Goal: Task Accomplishment & Management: Complete application form

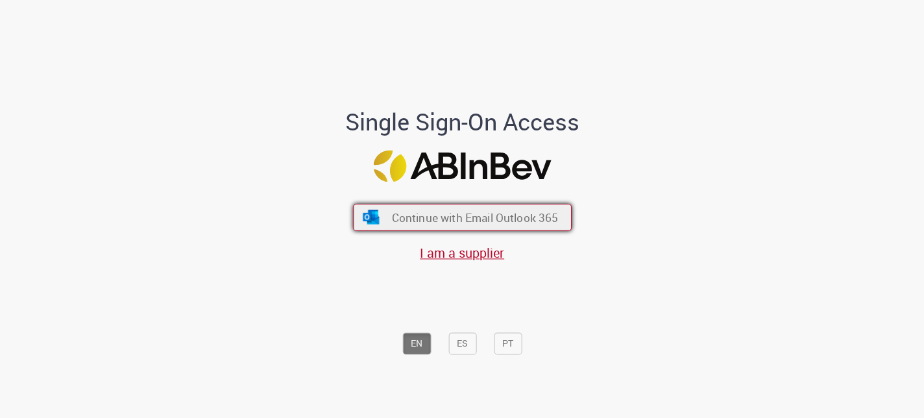
click at [453, 216] on span "Continue with Email Outlook 365" at bounding box center [474, 217] width 167 height 15
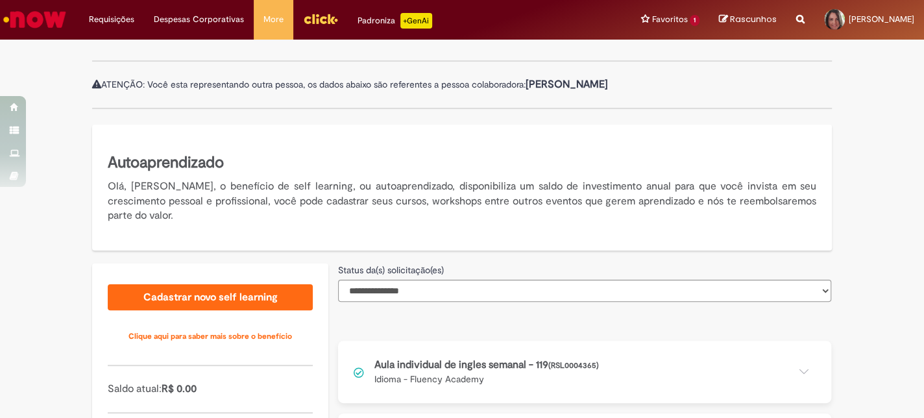
scroll to position [324, 0]
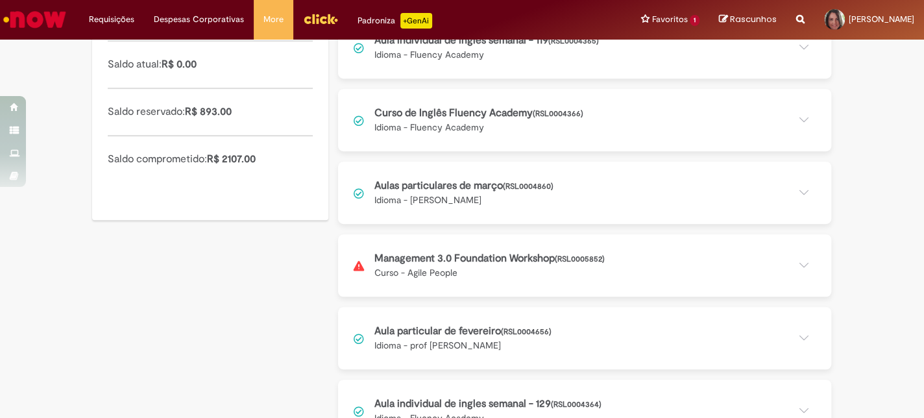
click at [444, 255] on button at bounding box center [584, 265] width 493 height 62
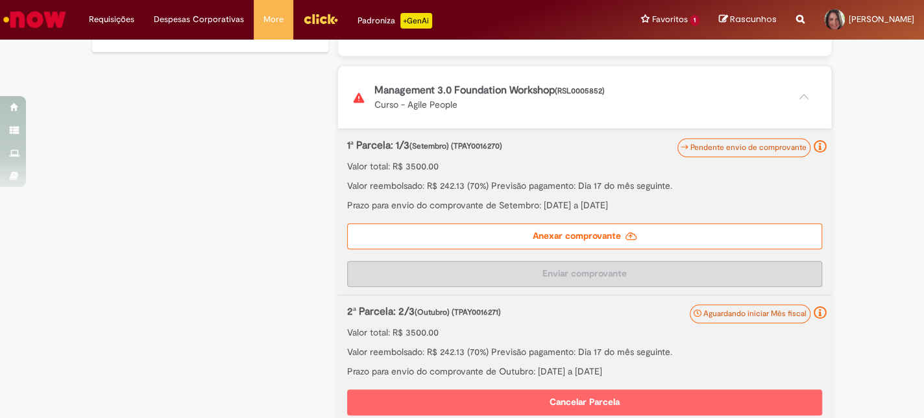
scroll to position [778, 0]
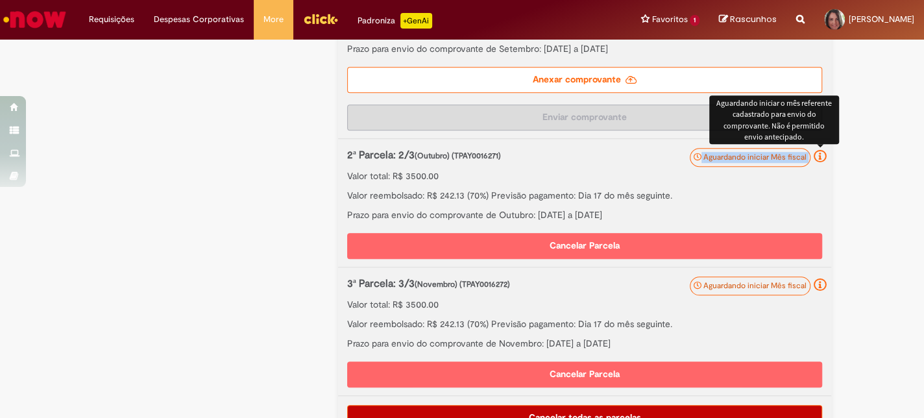
drag, startPoint x: 689, startPoint y: 159, endPoint x: 819, endPoint y: 160, distance: 129.7
click at [819, 160] on div "Aguardando iniciar Mês fiscal Aguardando iniciar o mês referente cadastrado par…" at bounding box center [584, 203] width 493 height 128
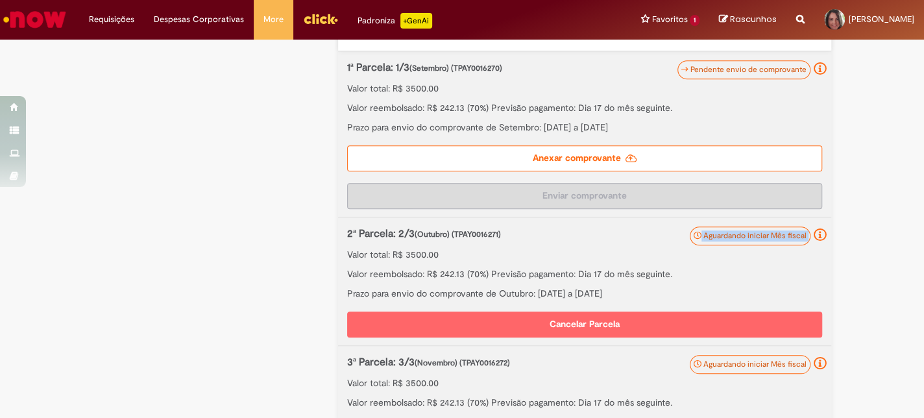
scroll to position [584, 0]
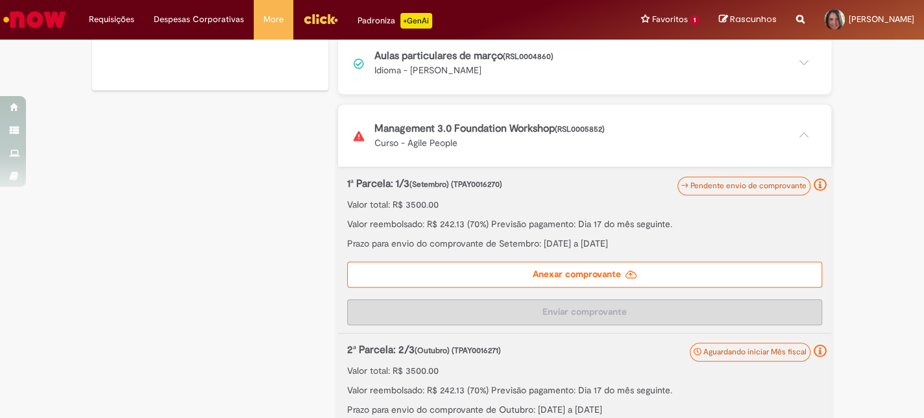
click at [566, 275] on label "Anexar comprovante" at bounding box center [584, 274] width 475 height 26
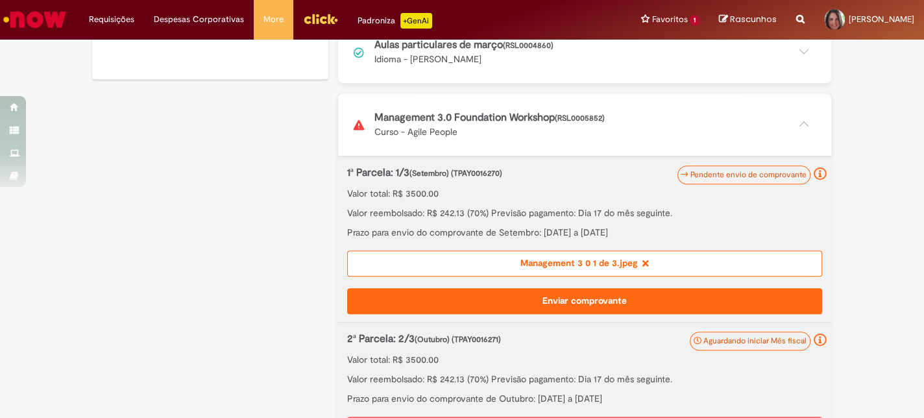
scroll to position [625, 0]
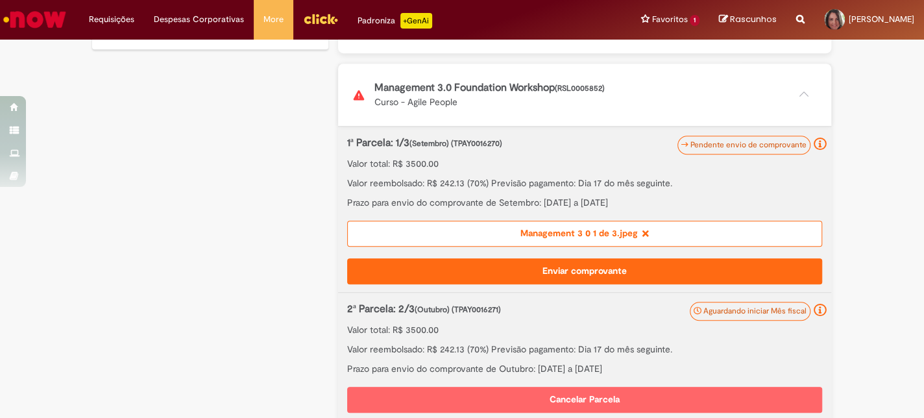
drag, startPoint x: 341, startPoint y: 180, endPoint x: 697, endPoint y: 205, distance: 356.3
click at [697, 205] on div "1ª Parcela: 1/3 (Setembro) (TPAY0016270) Valor total: R$ 3500.00 Valor reembols…" at bounding box center [584, 172] width 475 height 73
click at [544, 270] on button "Enviar comprovante" at bounding box center [584, 271] width 475 height 26
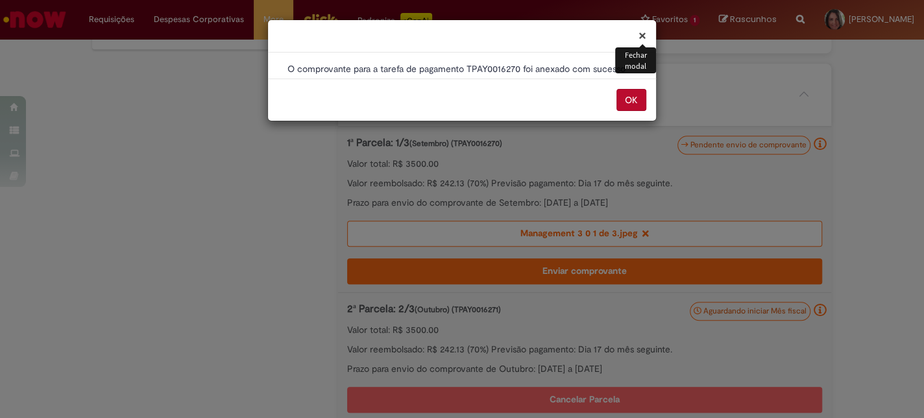
click at [631, 99] on button "OK" at bounding box center [631, 100] width 30 height 22
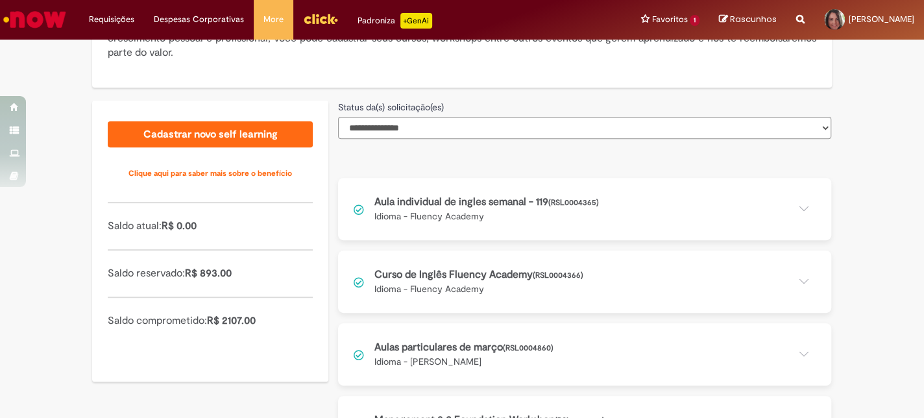
scroll to position [324, 0]
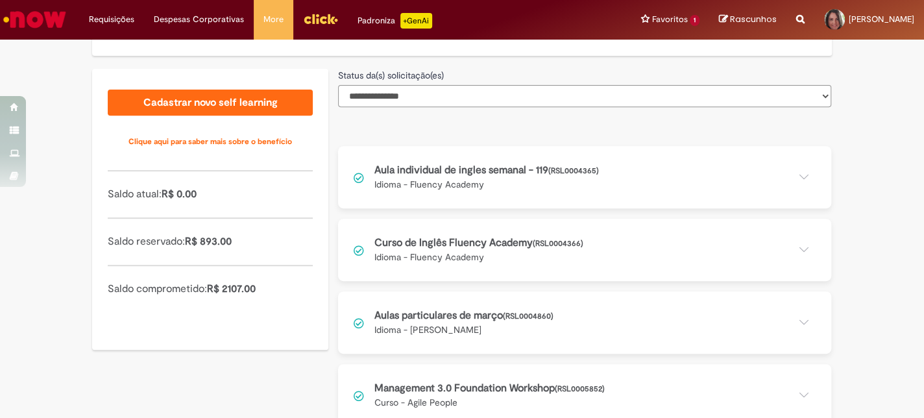
click at [468, 96] on select "**********" at bounding box center [584, 96] width 493 height 22
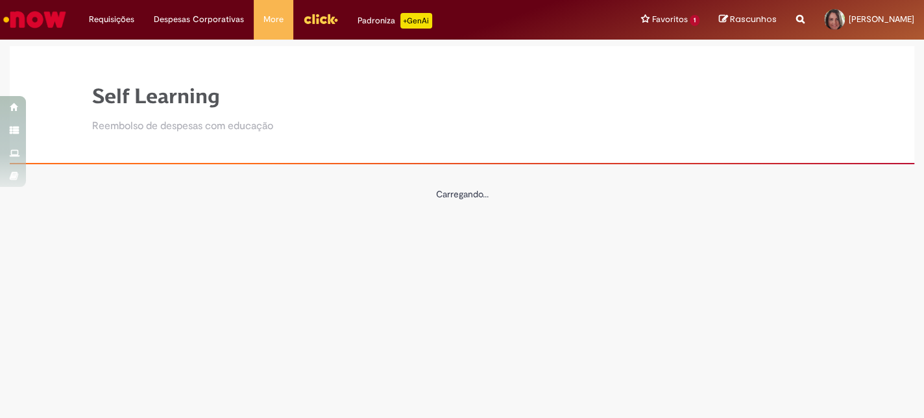
scroll to position [0, 0]
select select "*"
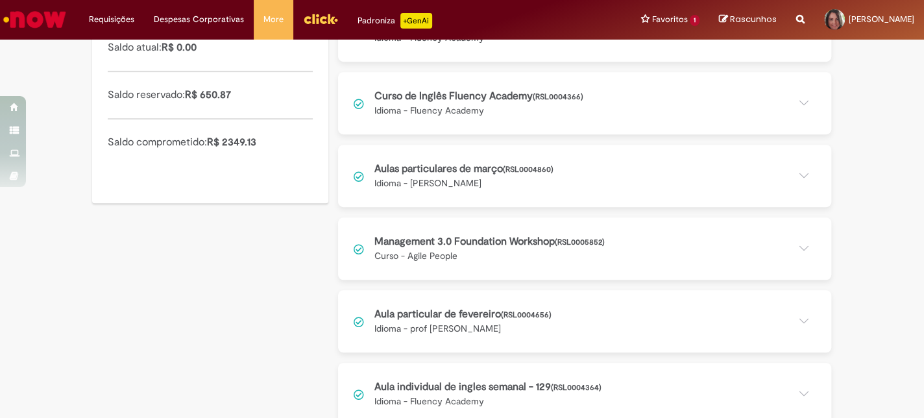
scroll to position [487, 0]
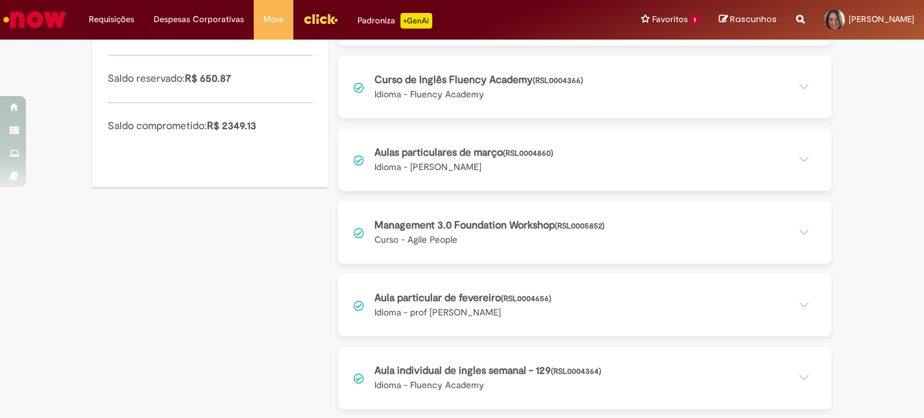
click at [798, 154] on button at bounding box center [584, 159] width 493 height 62
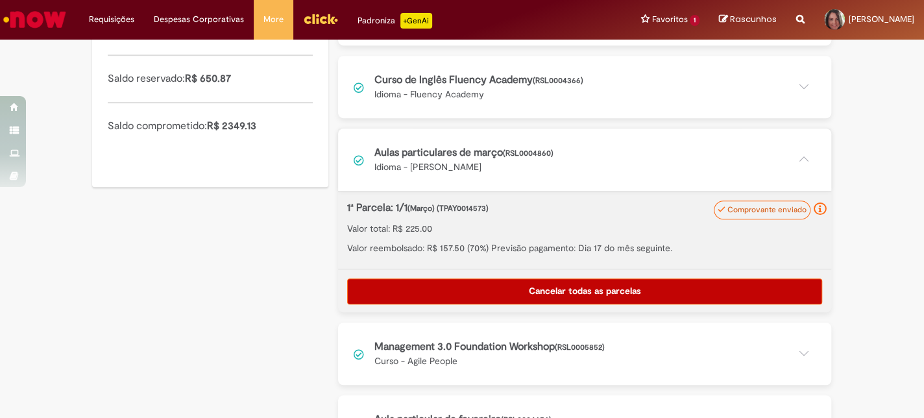
click at [796, 160] on button at bounding box center [584, 159] width 493 height 62
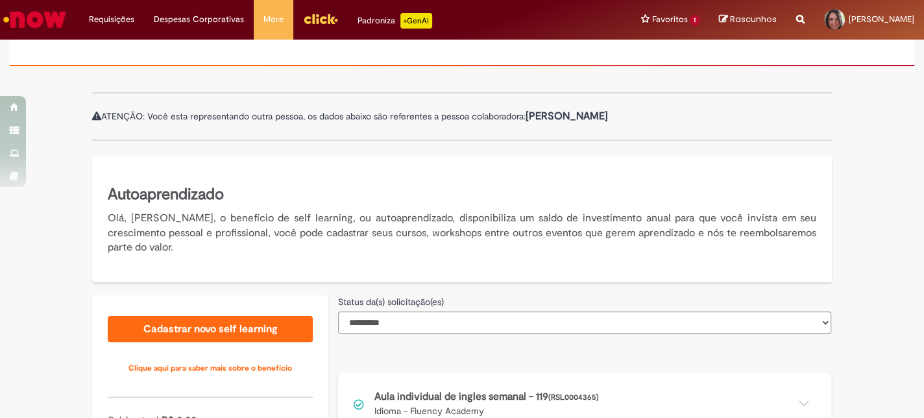
scroll to position [0, 0]
